Goal: Task Accomplishment & Management: Use online tool/utility

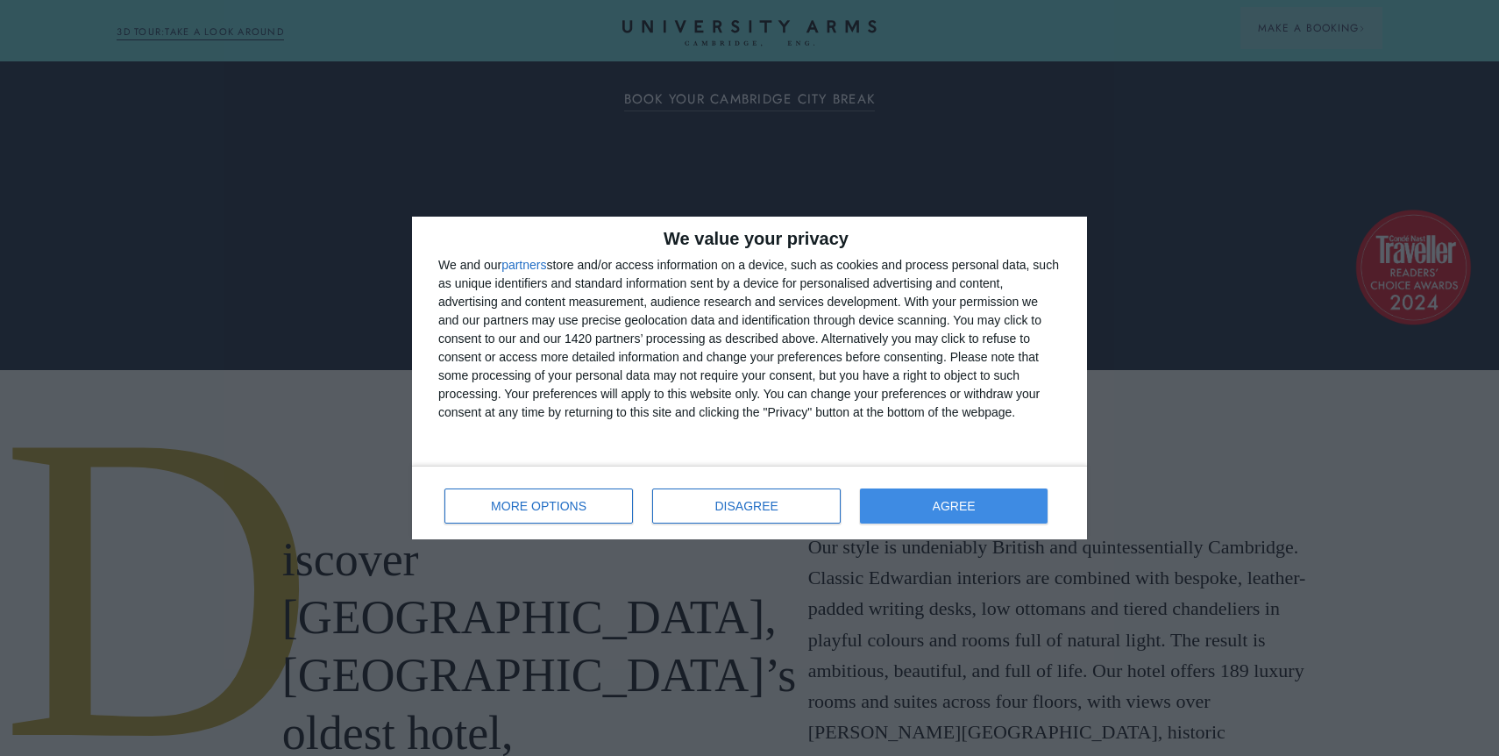
scroll to position [388, 0]
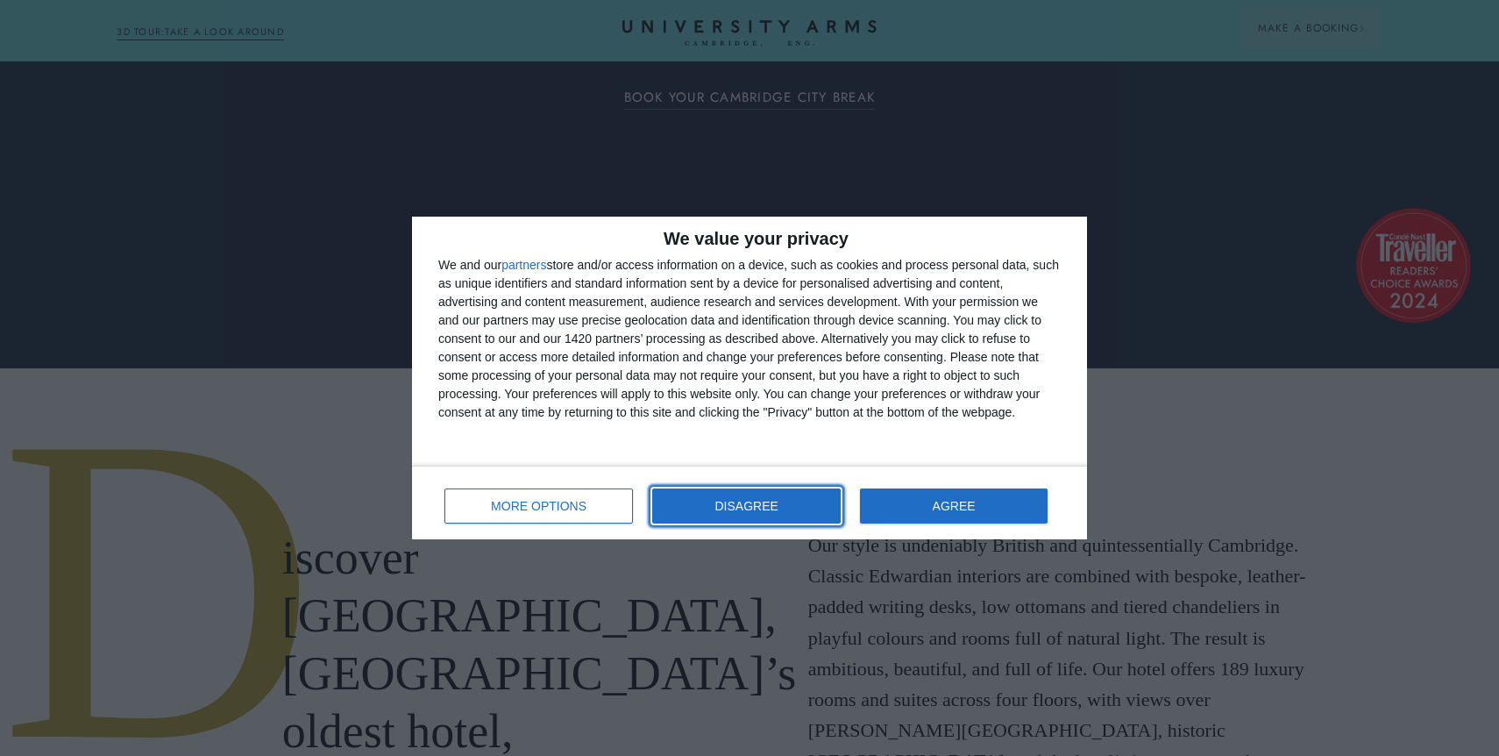
click at [732, 495] on button "DISAGREE" at bounding box center [746, 505] width 189 height 35
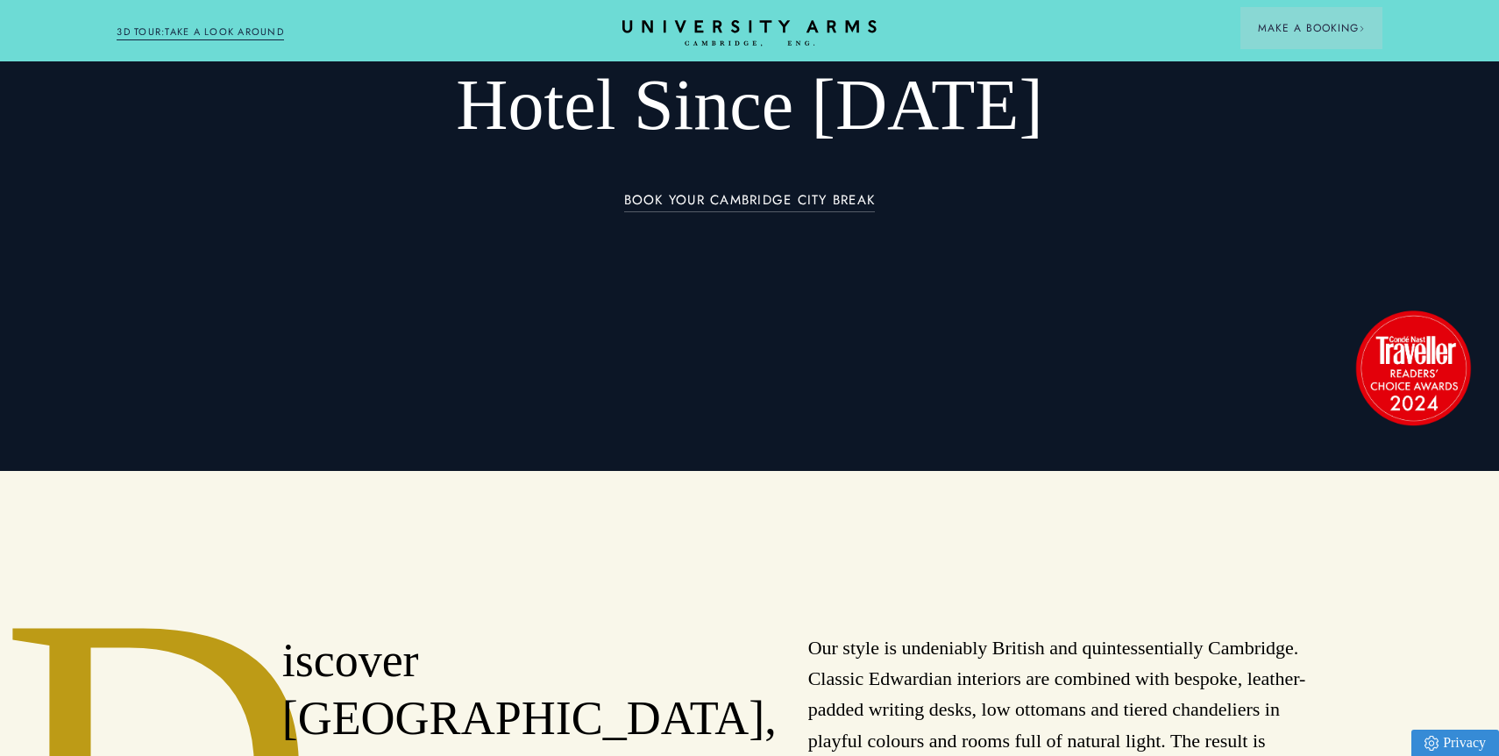
scroll to position [0, 0]
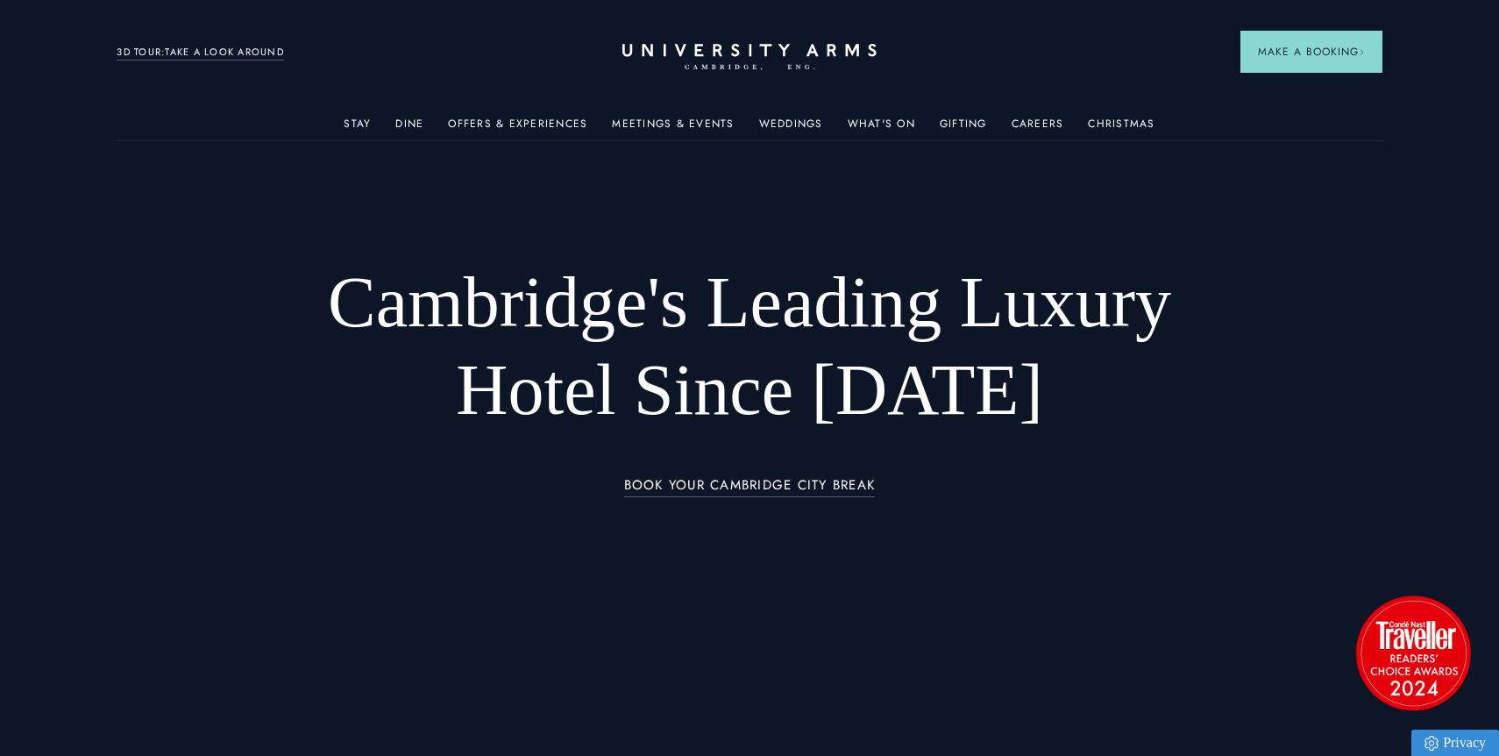
click at [654, 114] on div "Meetings & Events" at bounding box center [673, 122] width 122 height 35
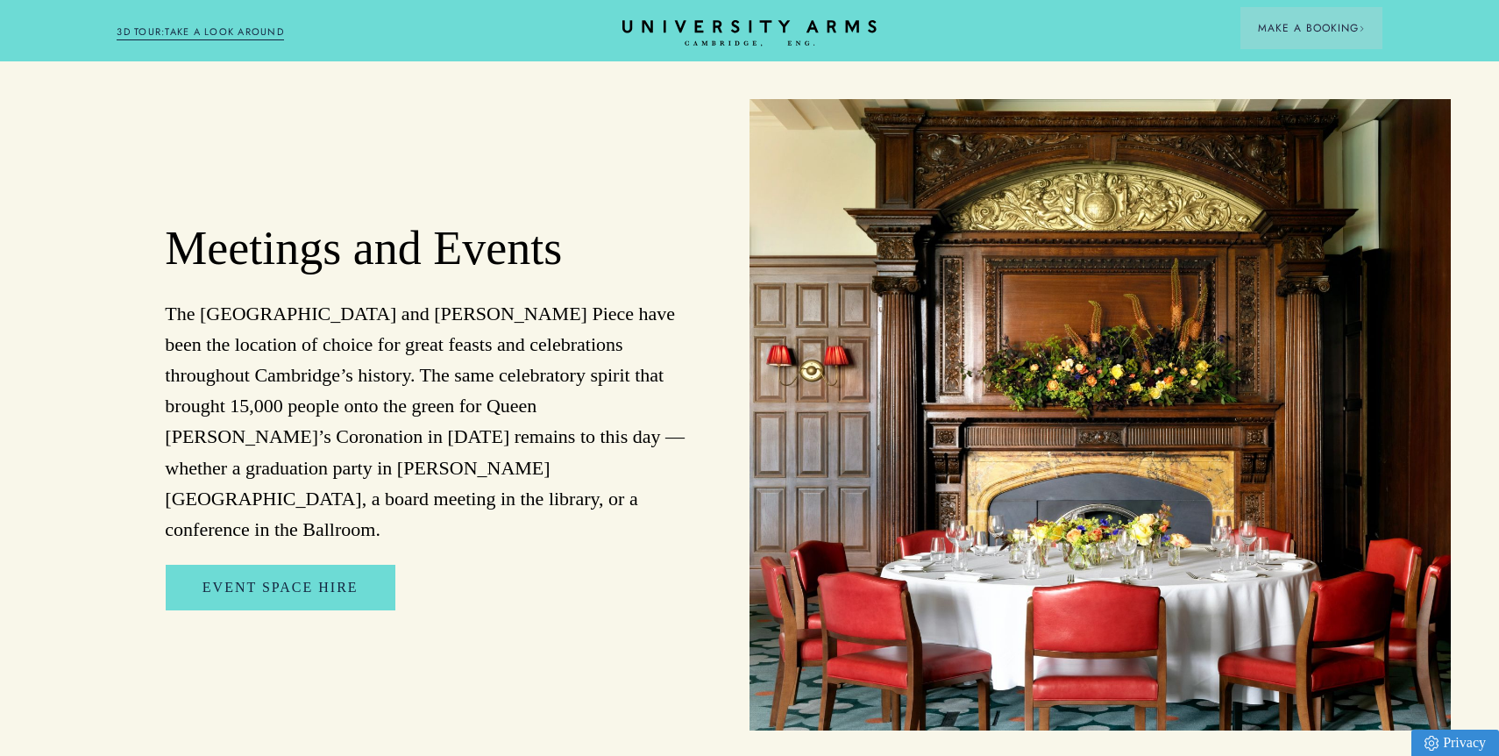
scroll to position [3686, 0]
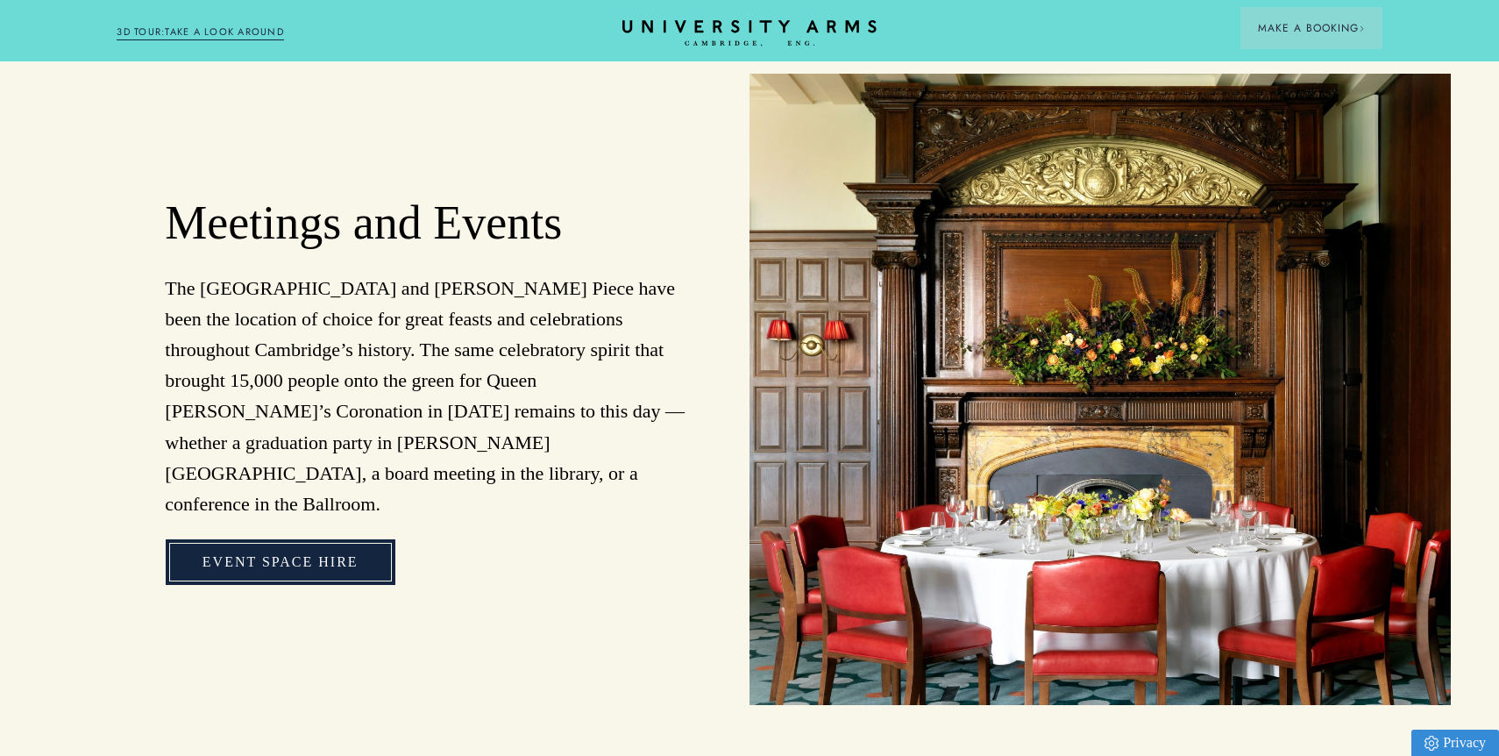
click at [334, 539] on link "Event Space Hire" at bounding box center [281, 562] width 230 height 46
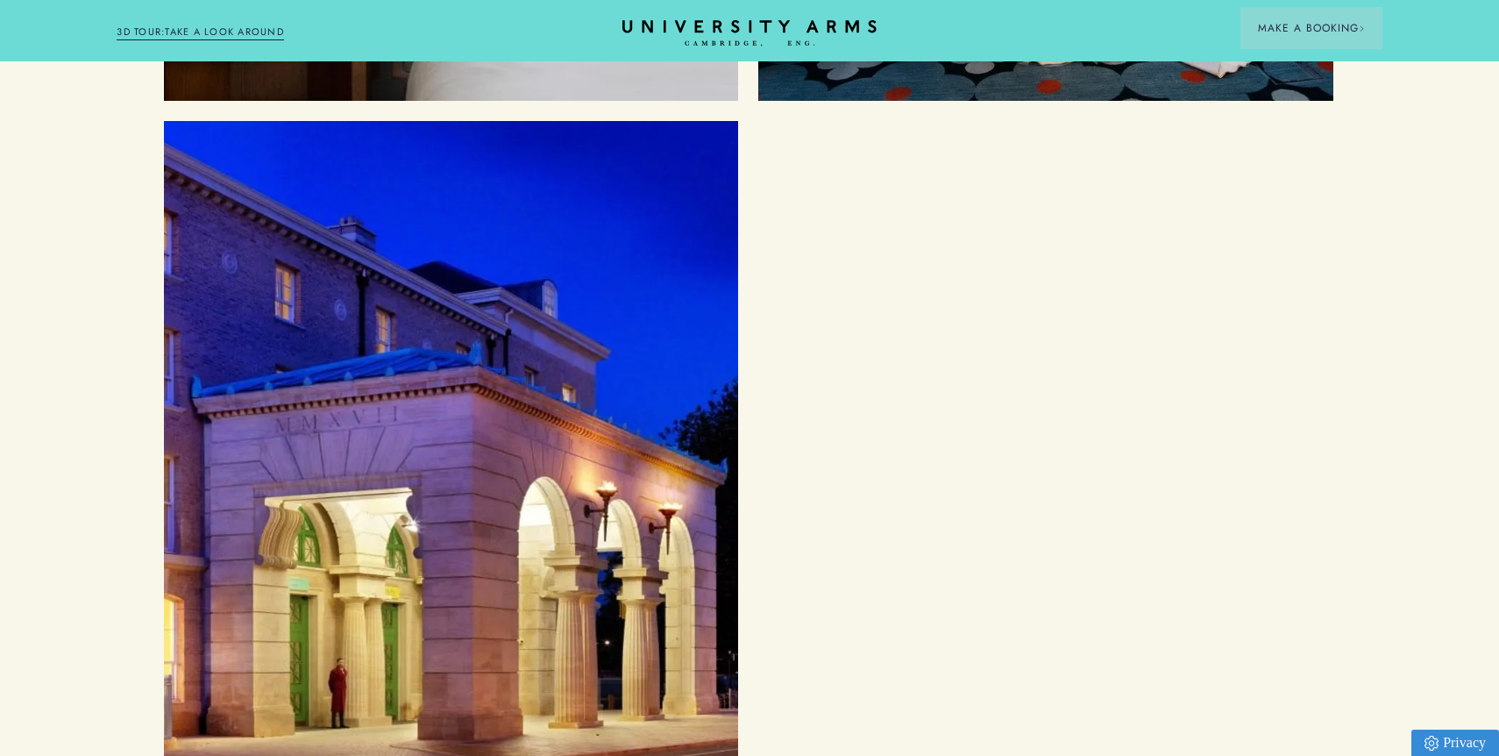
scroll to position [4589, 1]
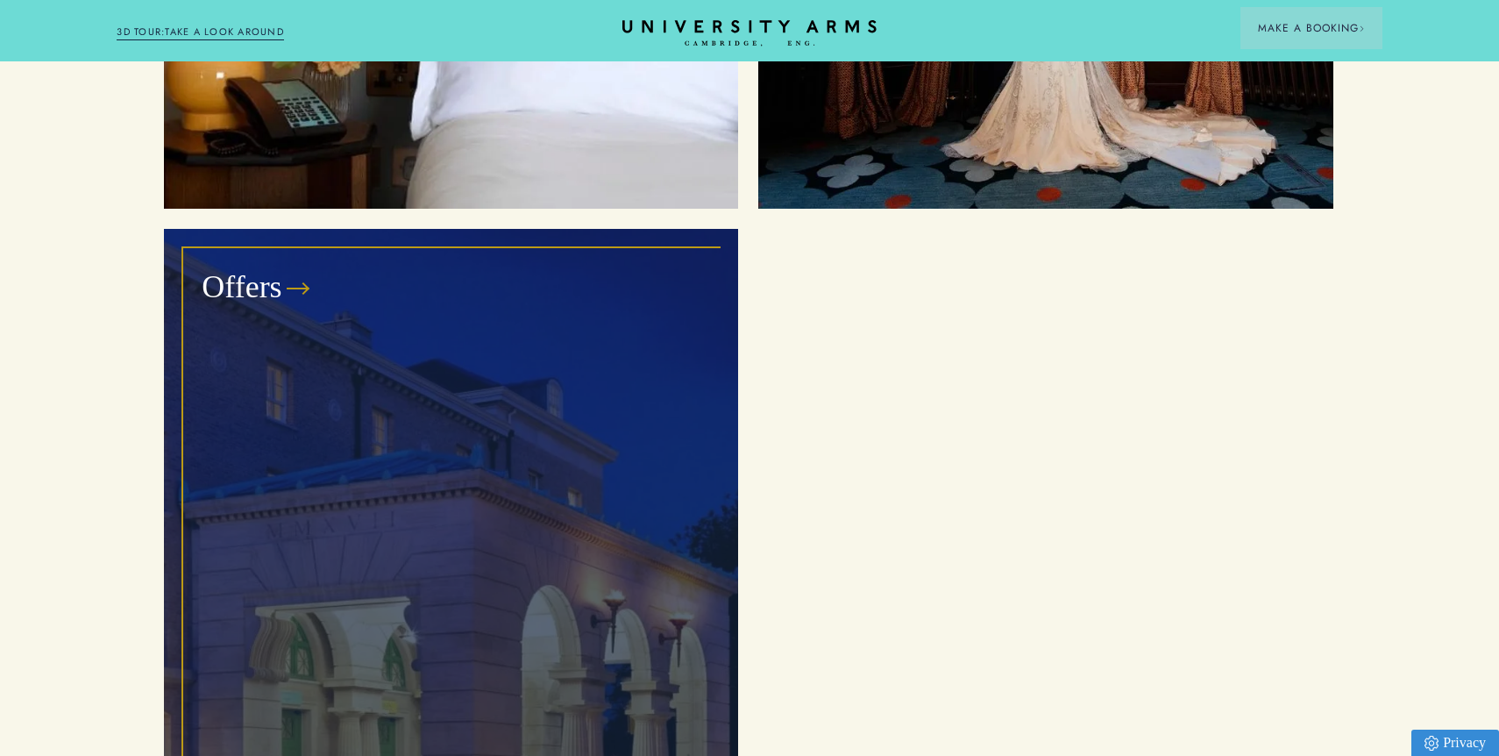
click at [267, 267] on h3 "Offers" at bounding box center [242, 288] width 80 height 42
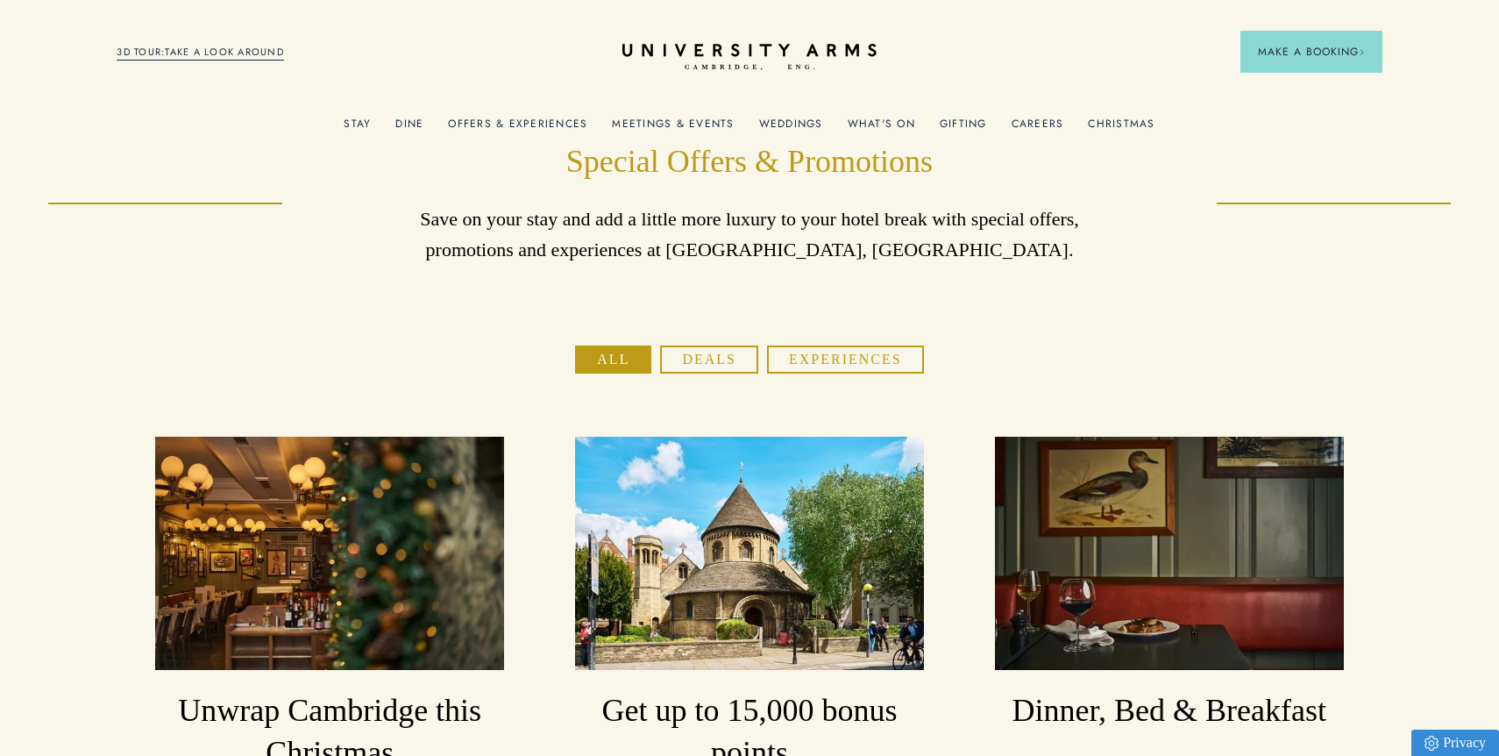
click at [665, 121] on link "Meetings & Events" at bounding box center [673, 128] width 122 height 23
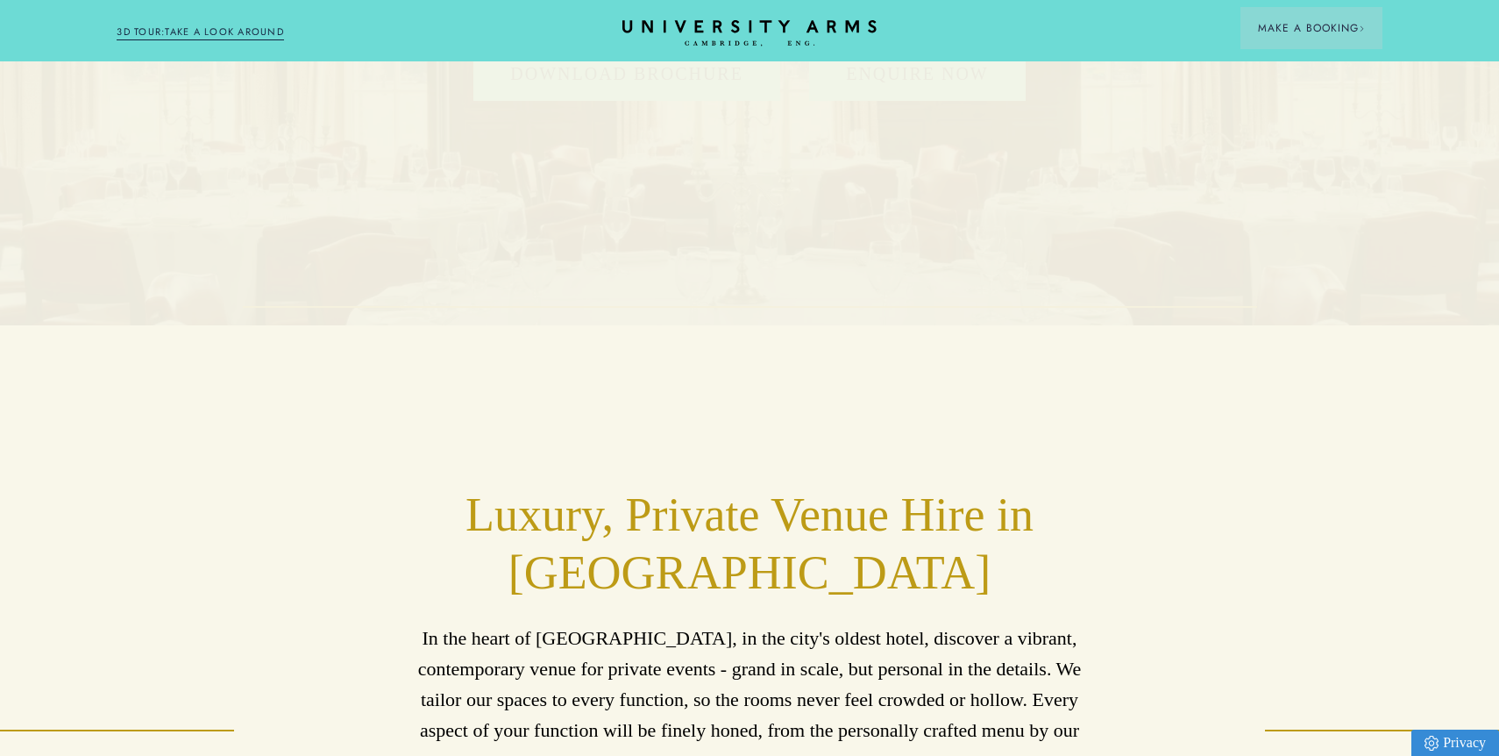
scroll to position [372, 0]
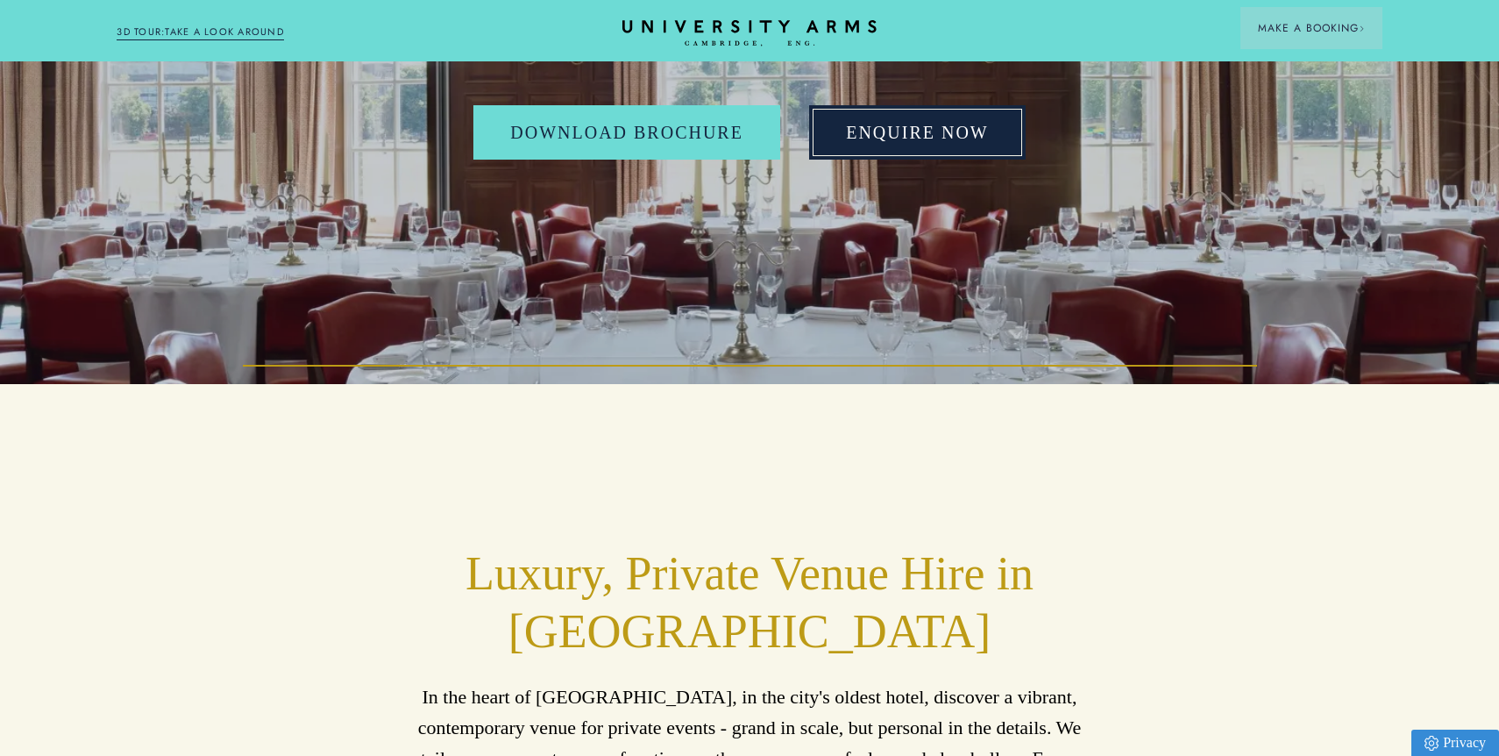
click at [872, 131] on link "Enquire Now" at bounding box center [917, 132] width 217 height 54
